Goal: Information Seeking & Learning: Learn about a topic

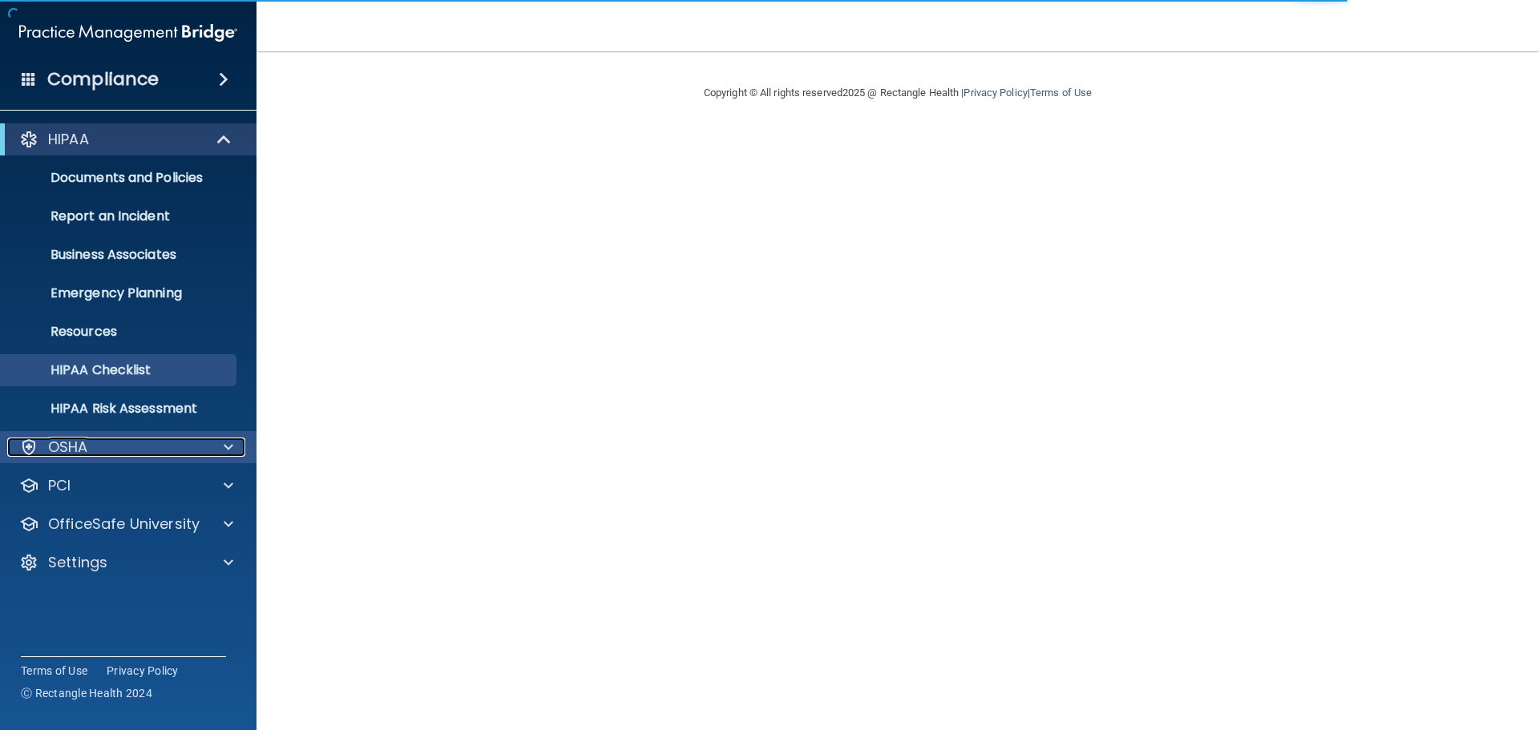
click at [84, 454] on p "OSHA" at bounding box center [68, 447] width 40 height 19
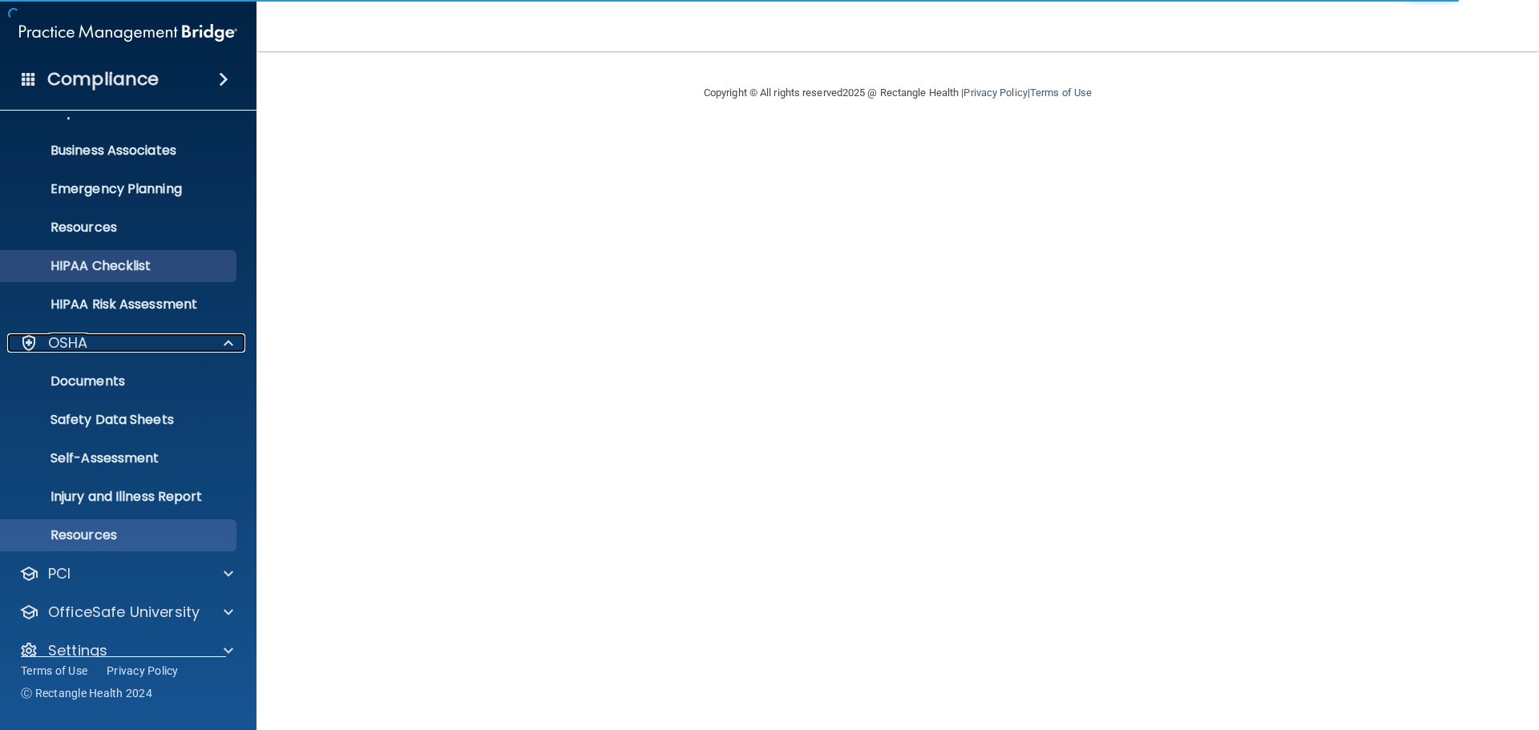
scroll to position [127, 0]
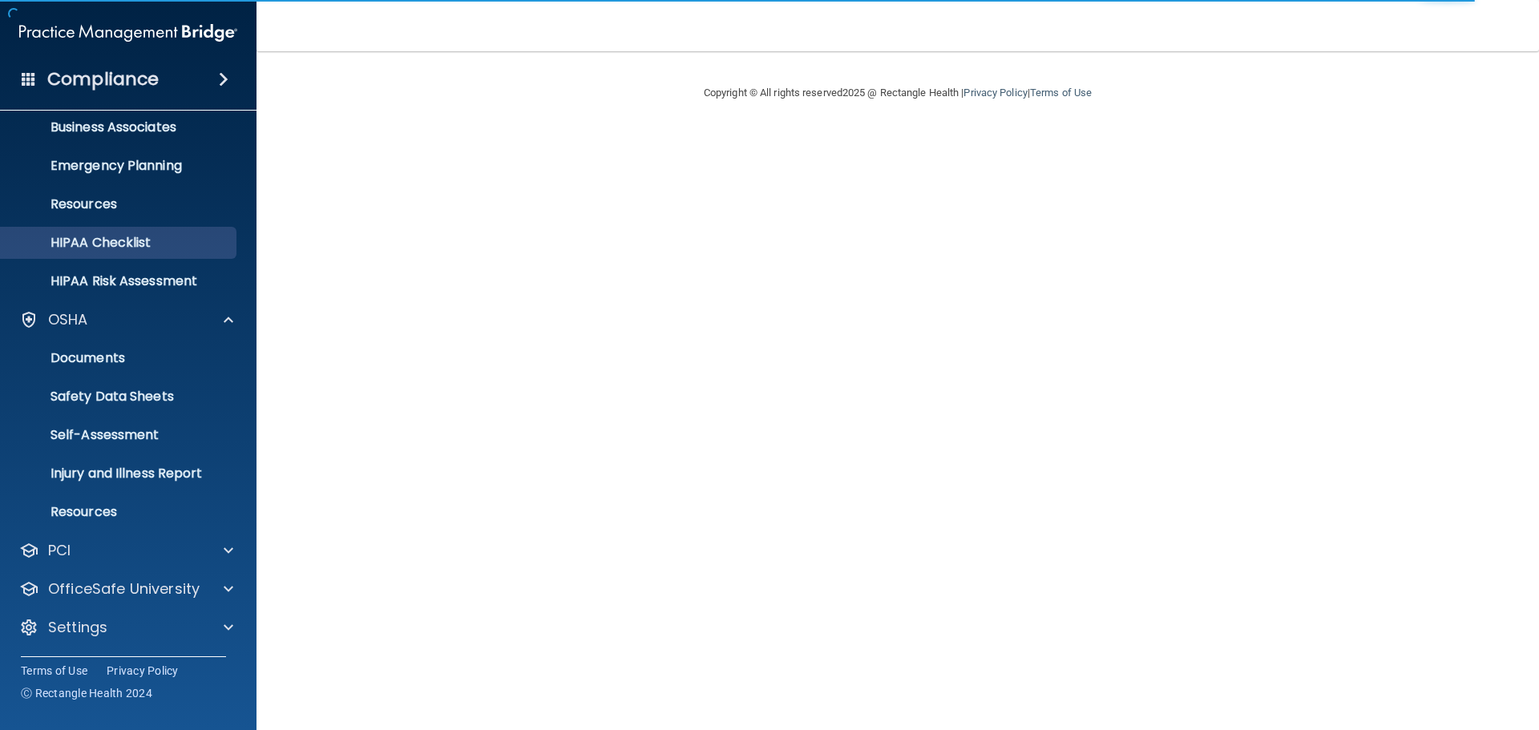
click at [182, 531] on div "HIPAA Documents and Policies Report an Incident Business Associates Emergency P…" at bounding box center [128, 323] width 257 height 667
click at [175, 551] on div "PCI" at bounding box center [106, 550] width 199 height 19
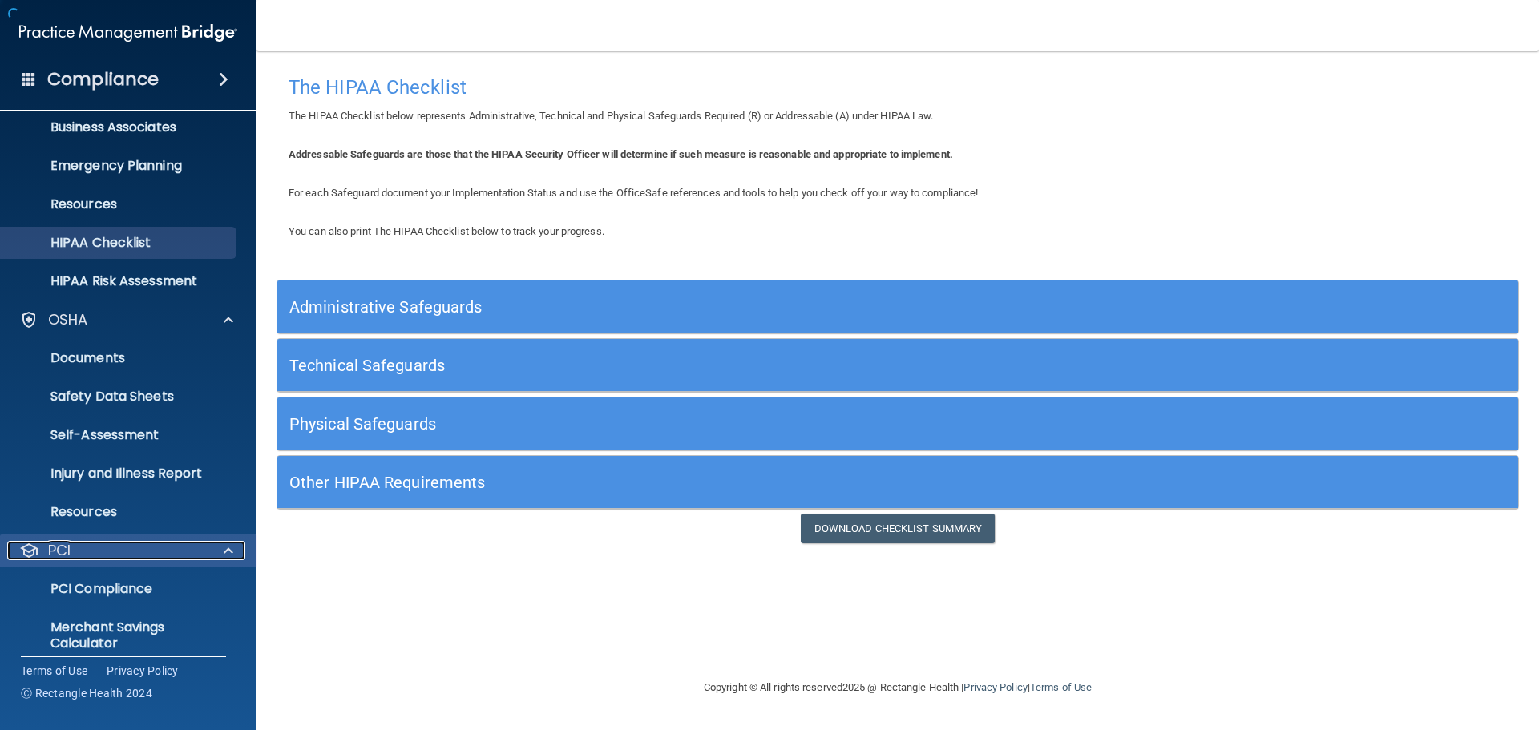
scroll to position [220, 0]
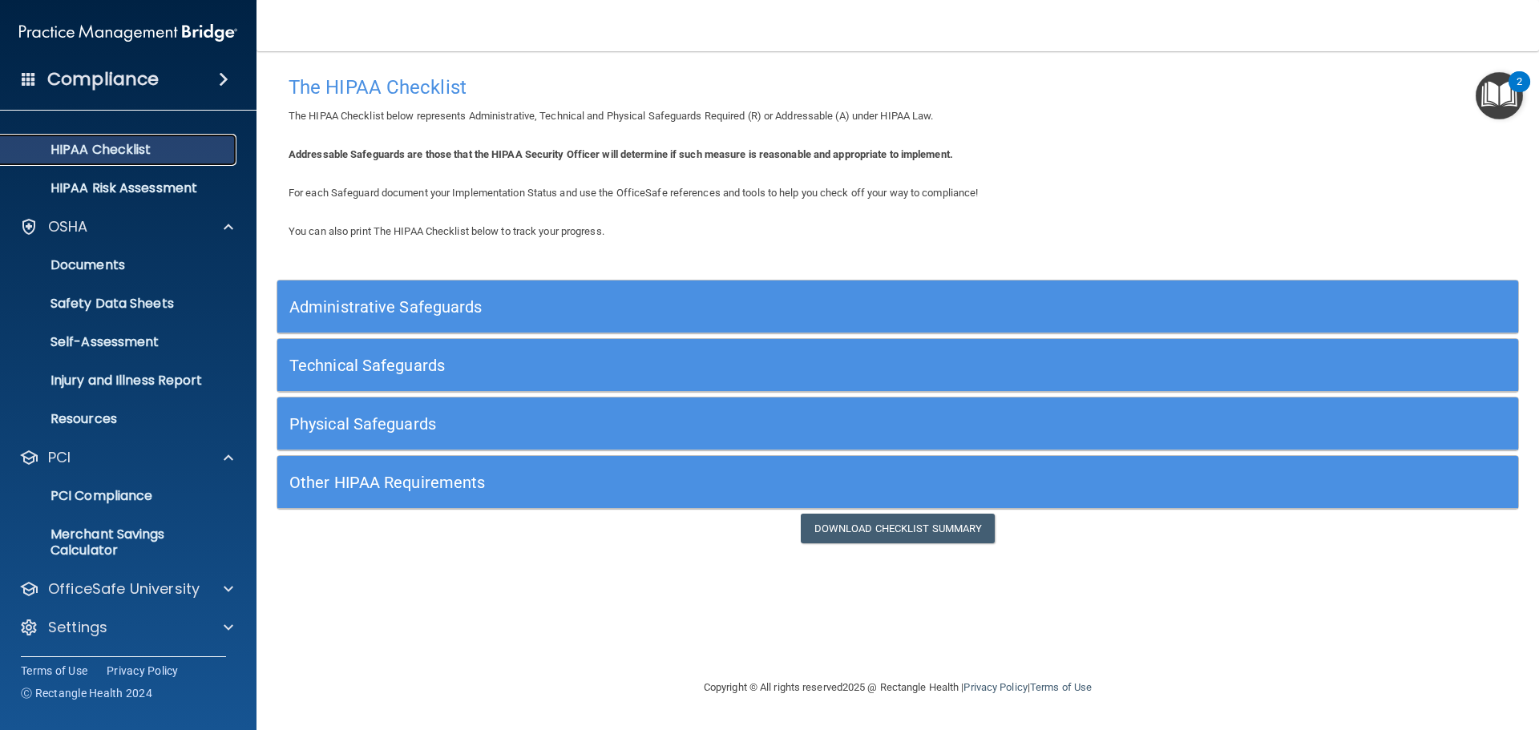
click at [70, 145] on p "HIPAA Checklist" at bounding box center [119, 150] width 219 height 16
click at [229, 624] on span at bounding box center [229, 627] width 10 height 19
click at [226, 624] on span at bounding box center [229, 627] width 10 height 19
click at [226, 586] on span at bounding box center [229, 588] width 10 height 19
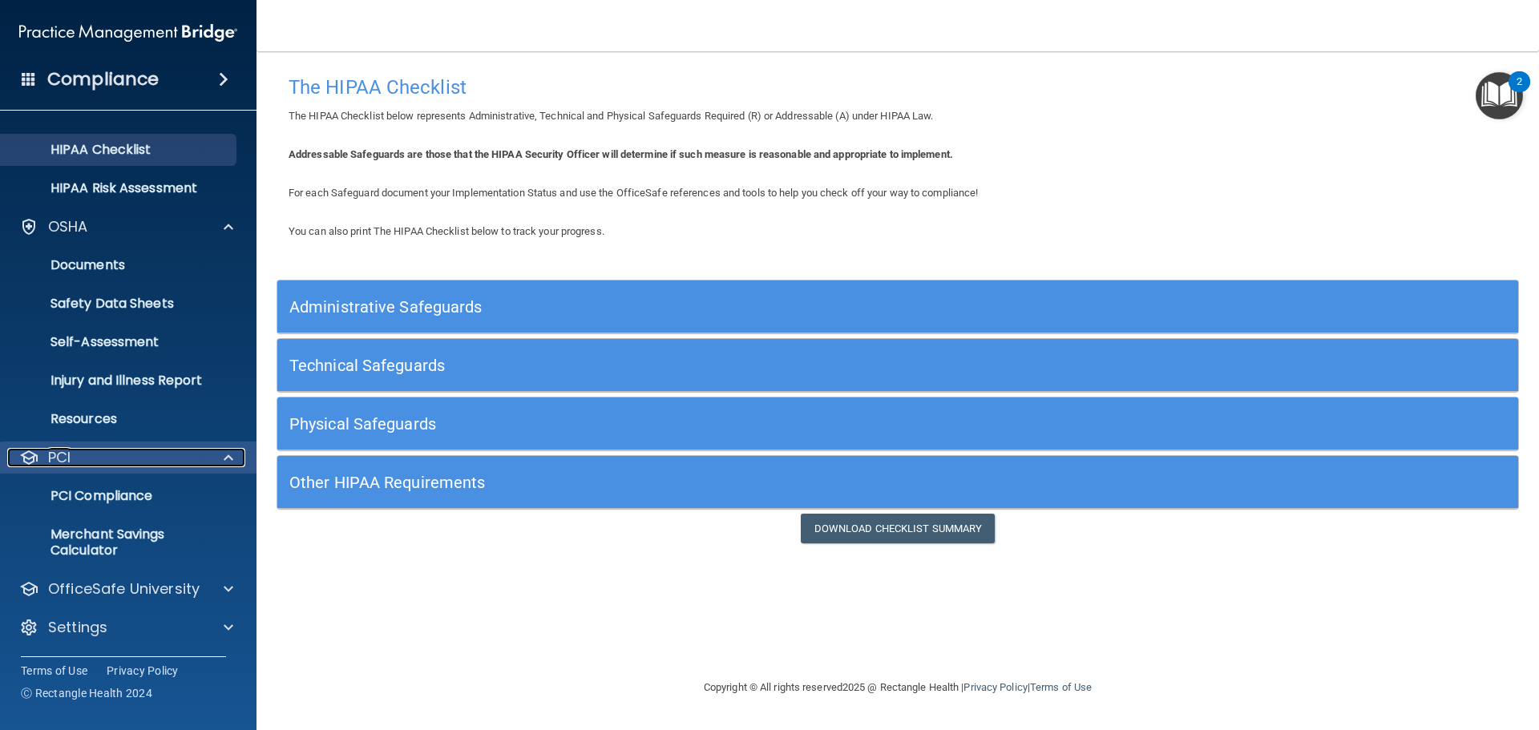
click at [224, 453] on span at bounding box center [229, 457] width 10 height 19
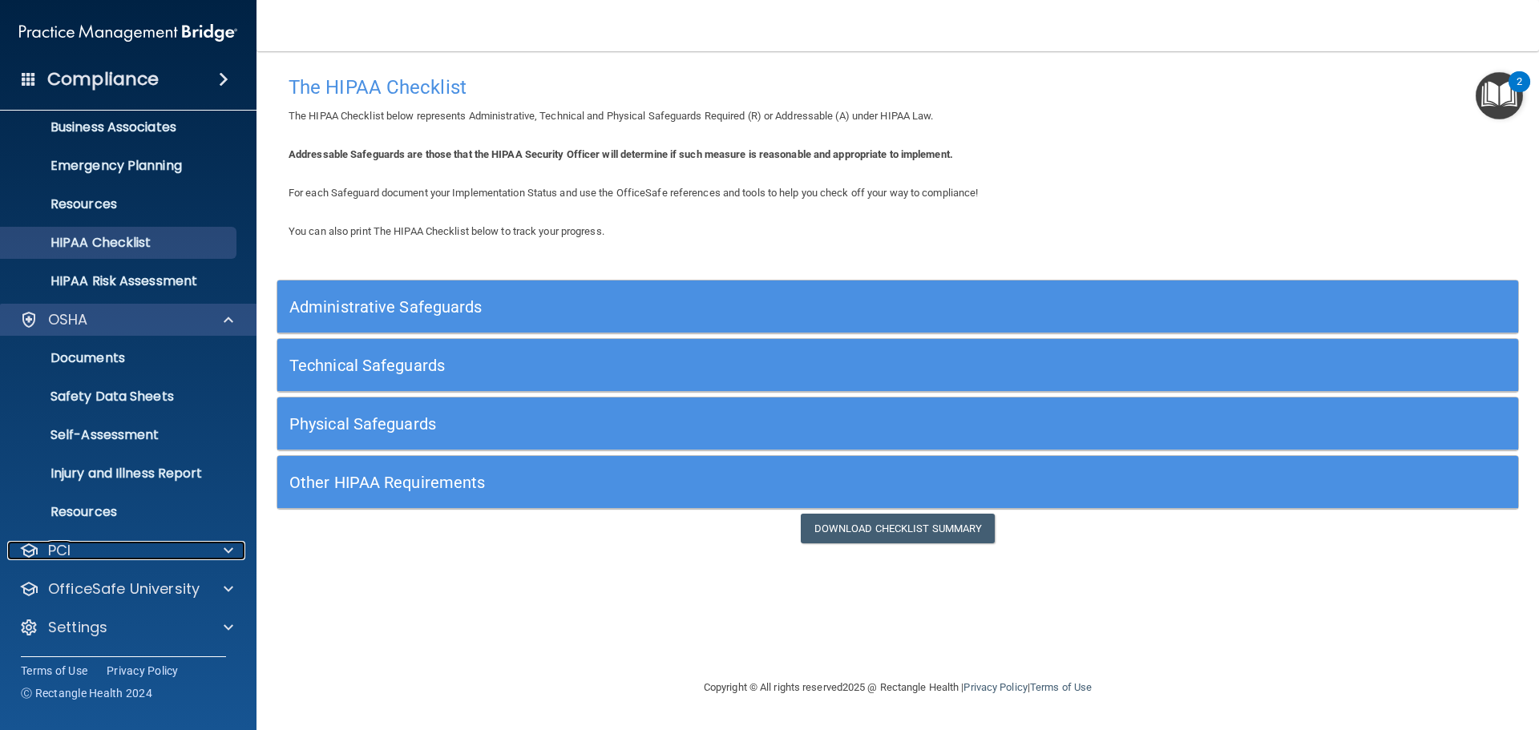
scroll to position [127, 0]
click at [226, 324] on span at bounding box center [229, 319] width 10 height 19
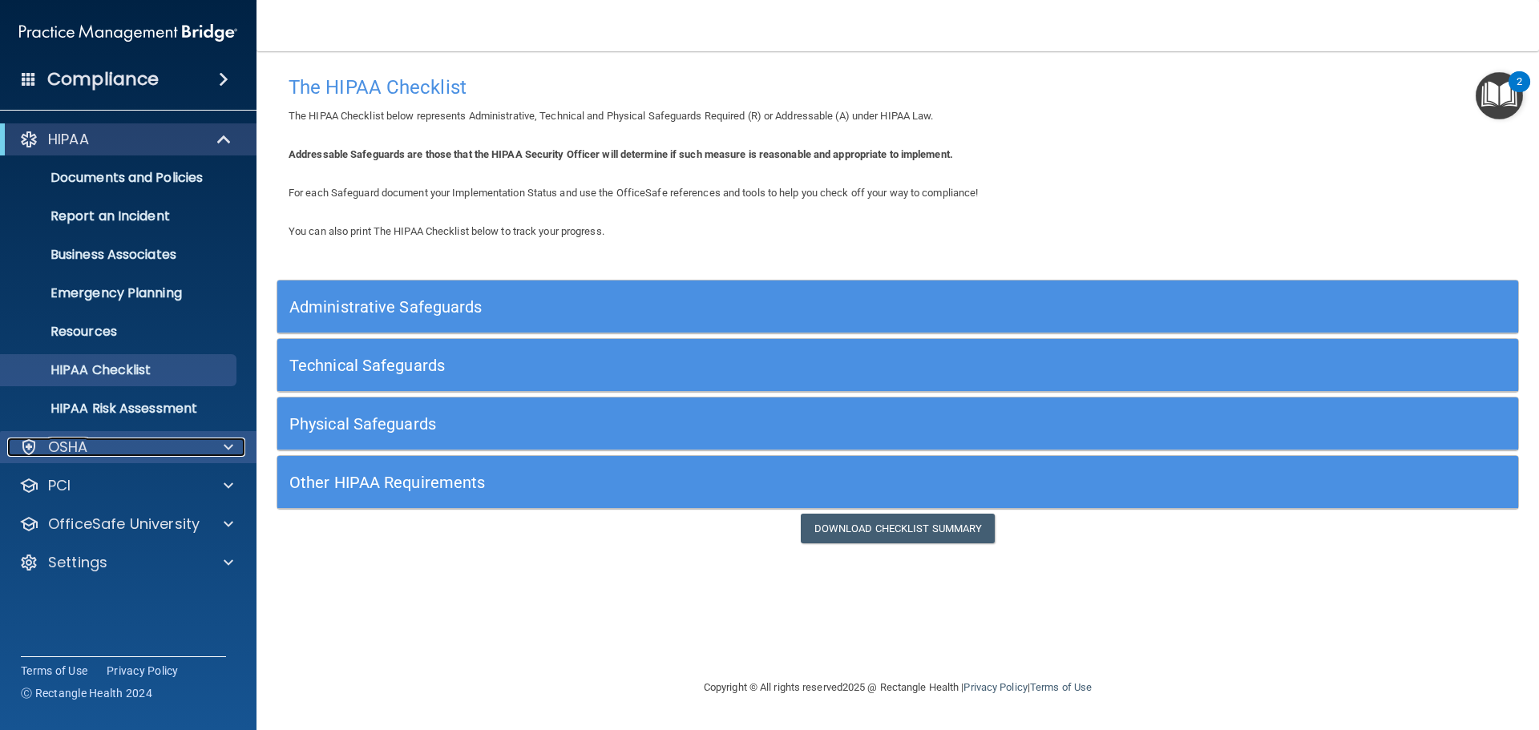
scroll to position [0, 0]
click at [224, 139] on span at bounding box center [226, 139] width 14 height 19
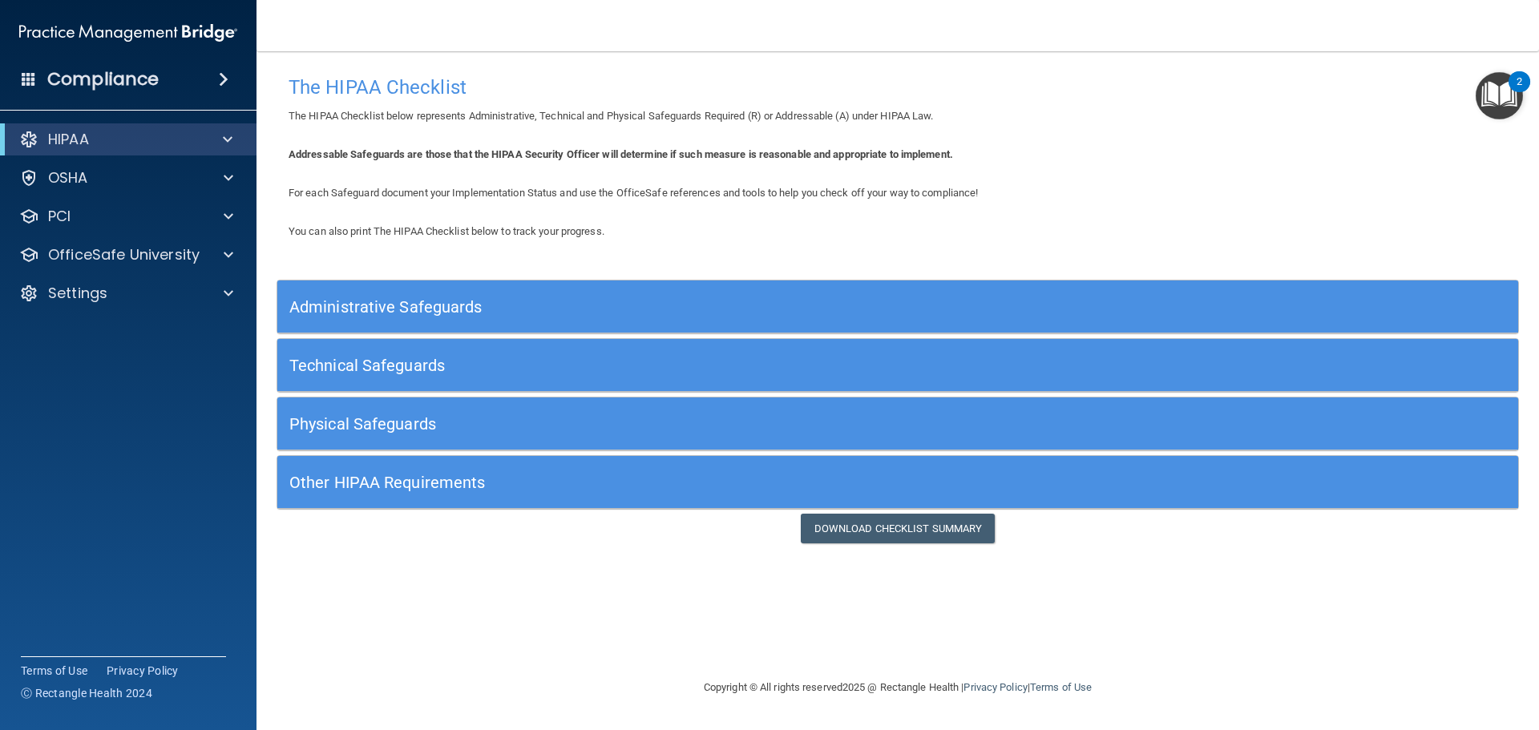
click at [128, 37] on img at bounding box center [128, 33] width 218 height 32
